Goal: Information Seeking & Learning: Check status

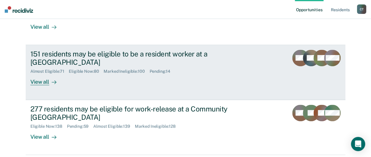
scroll to position [130, 0]
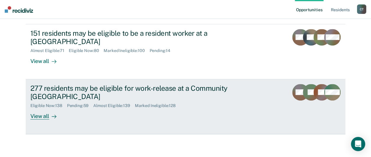
click at [204, 102] on div "Eligible Now : 138 Pending : 59 Almost Eligible : 139 Marked Ineligible : 128" at bounding box center [133, 104] width 207 height 7
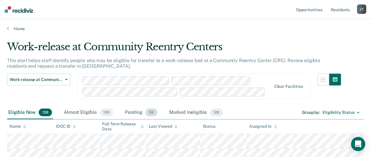
click at [132, 110] on div "Pending 59" at bounding box center [141, 112] width 35 height 13
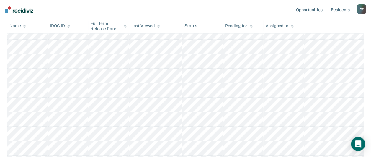
scroll to position [532, 0]
click at [344, 10] on link "Resident s" at bounding box center [341, 9] width 22 height 19
